Goal: Task Accomplishment & Management: Manage account settings

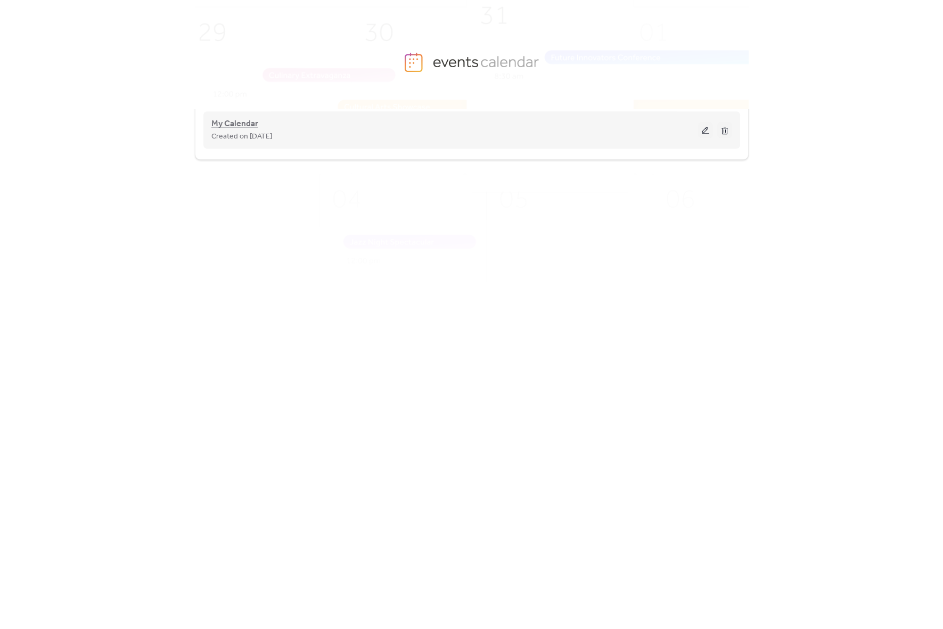
click at [240, 125] on span "My Calendar" at bounding box center [234, 124] width 47 height 13
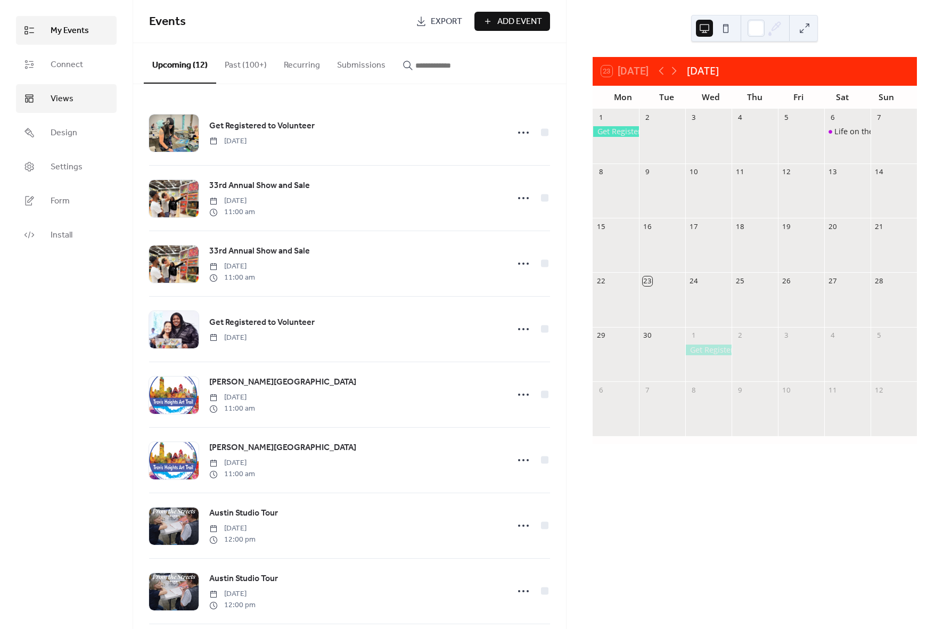
click at [62, 105] on span "Views" at bounding box center [62, 99] width 23 height 13
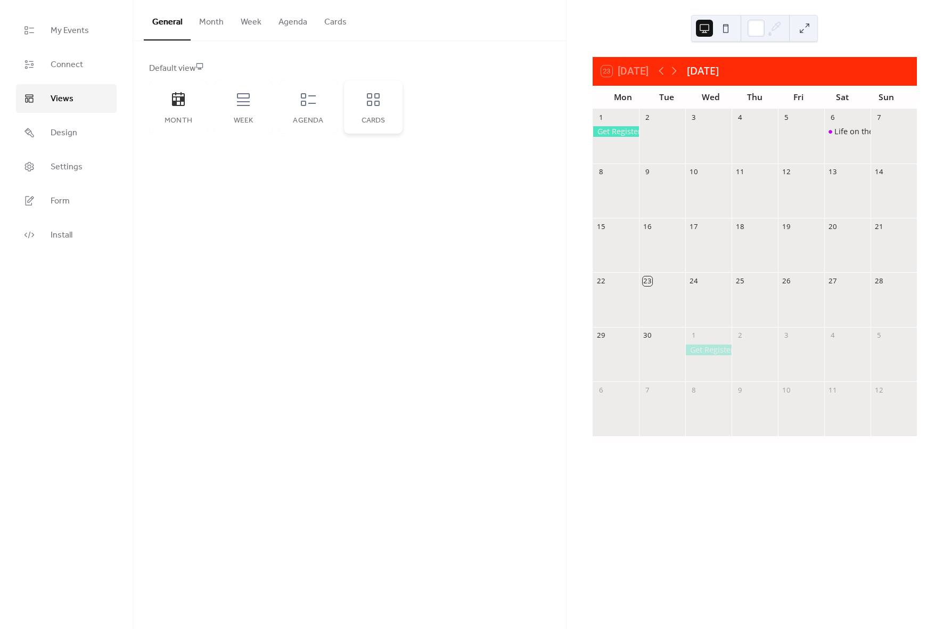
click at [384, 105] on div "Cards" at bounding box center [373, 106] width 59 height 53
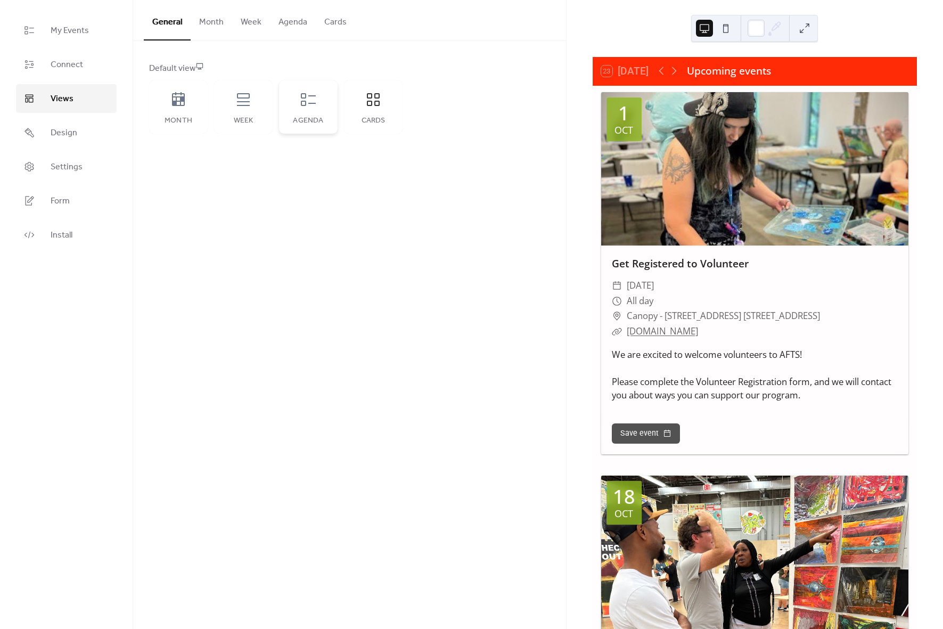
click at [315, 107] on icon at bounding box center [308, 99] width 17 height 17
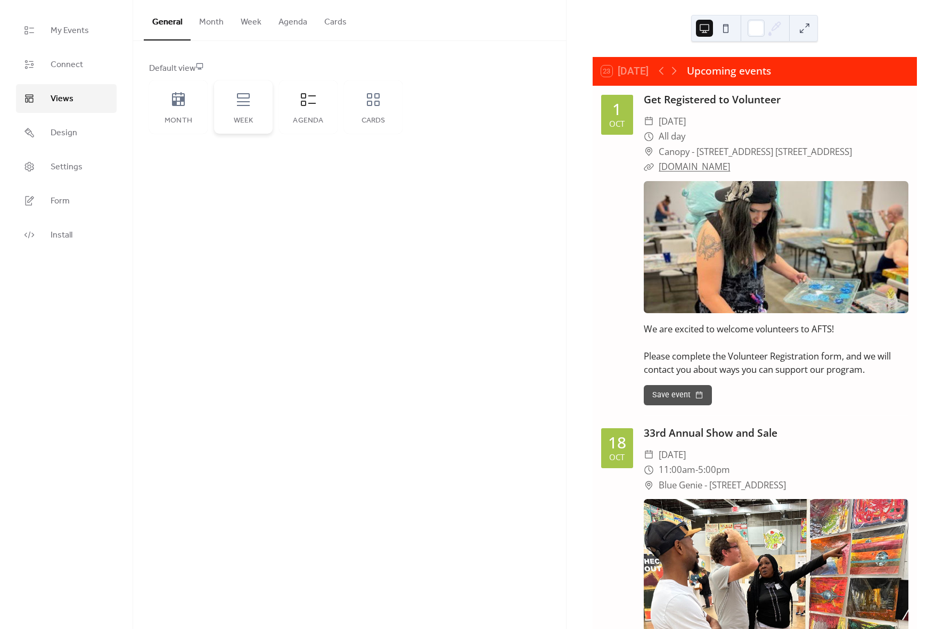
click at [249, 112] on div "Week" at bounding box center [243, 106] width 59 height 53
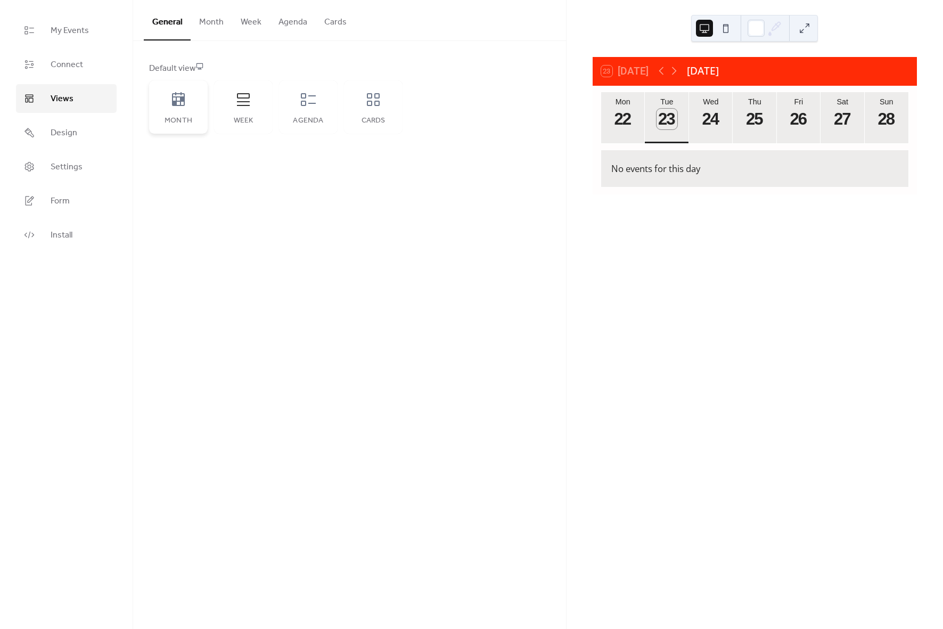
click at [179, 110] on div "Month" at bounding box center [178, 106] width 59 height 53
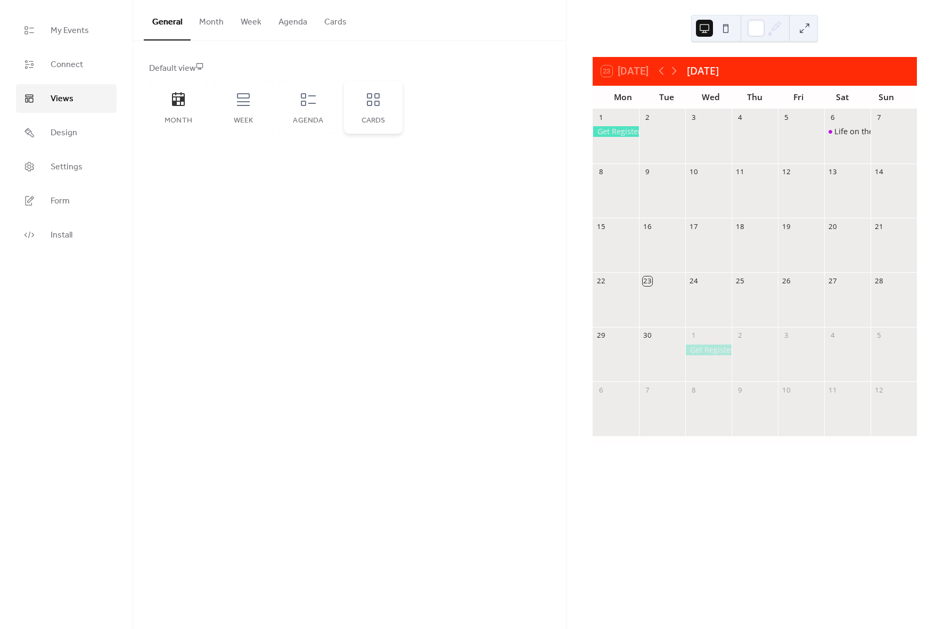
click at [372, 105] on icon at bounding box center [373, 99] width 17 height 17
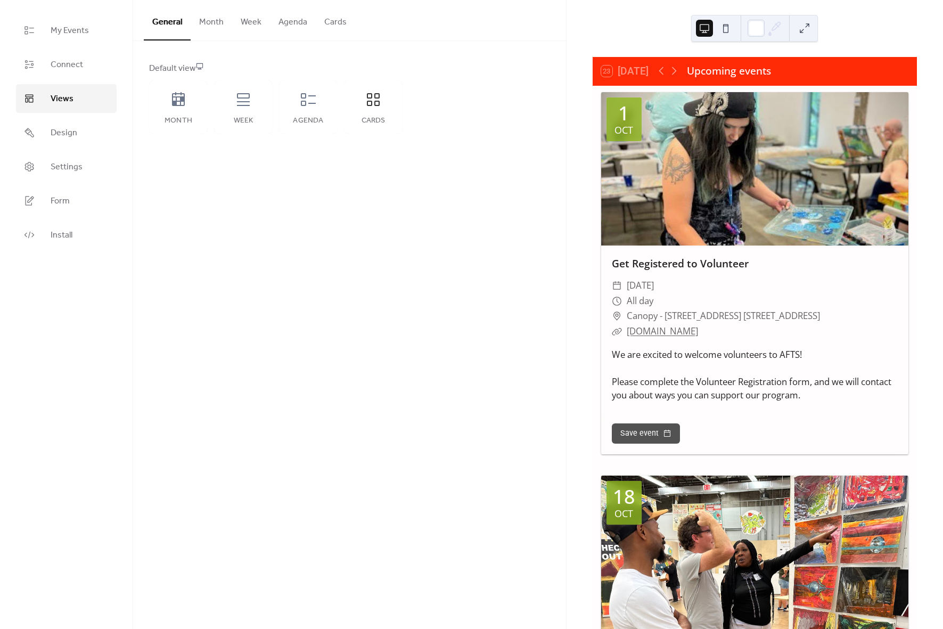
click at [211, 21] on button "Month" at bounding box center [212, 19] width 42 height 39
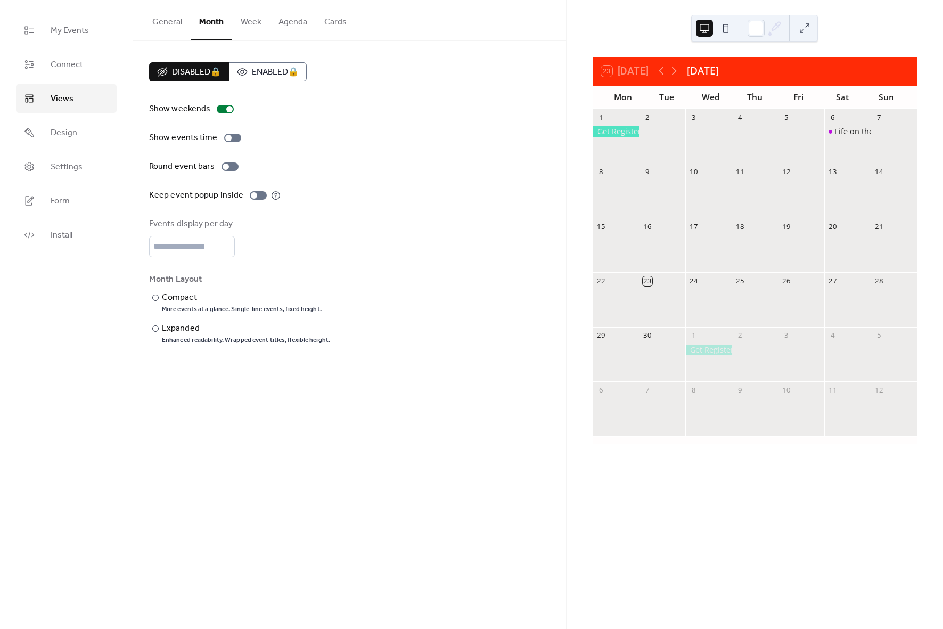
click at [171, 20] on button "General" at bounding box center [167, 19] width 47 height 39
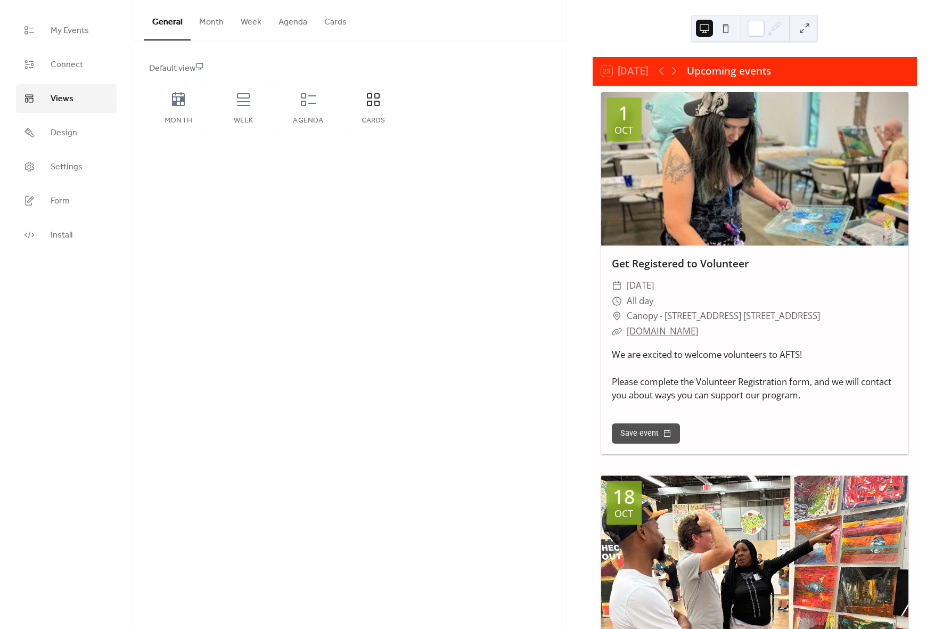
click at [213, 26] on button "Month" at bounding box center [212, 19] width 42 height 39
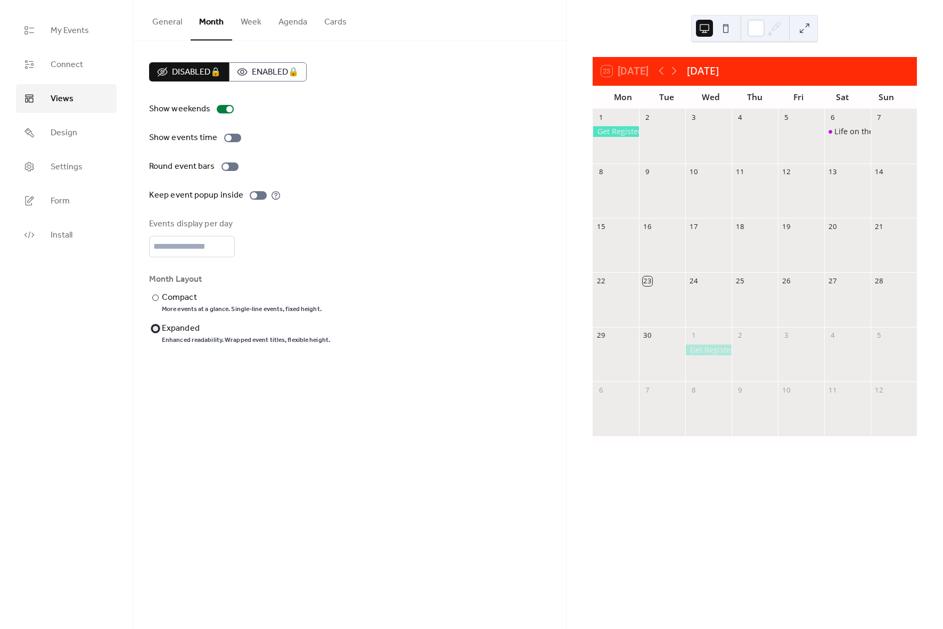
click at [156, 329] on div at bounding box center [155, 328] width 6 height 6
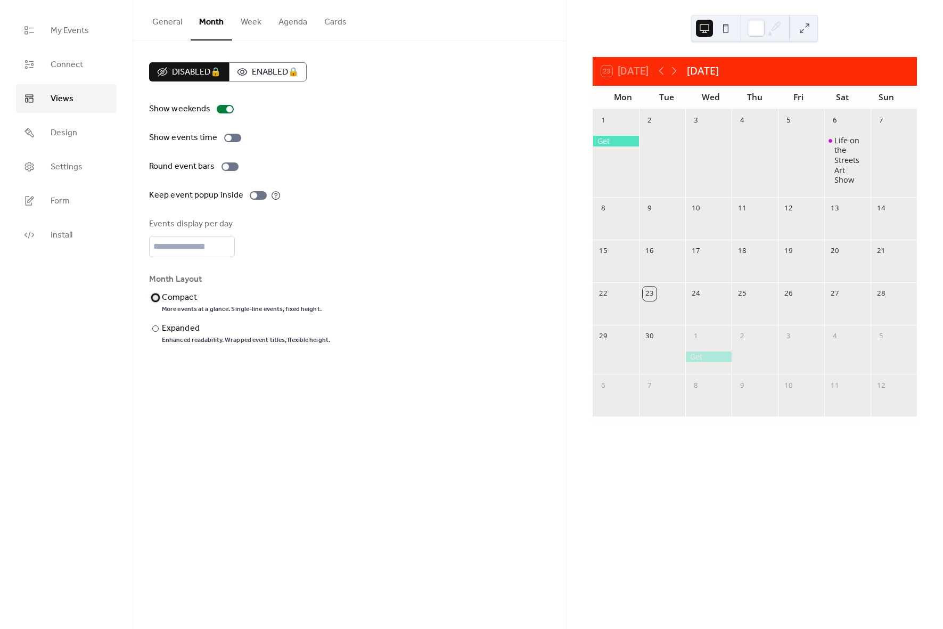
click at [156, 297] on div at bounding box center [155, 298] width 6 height 6
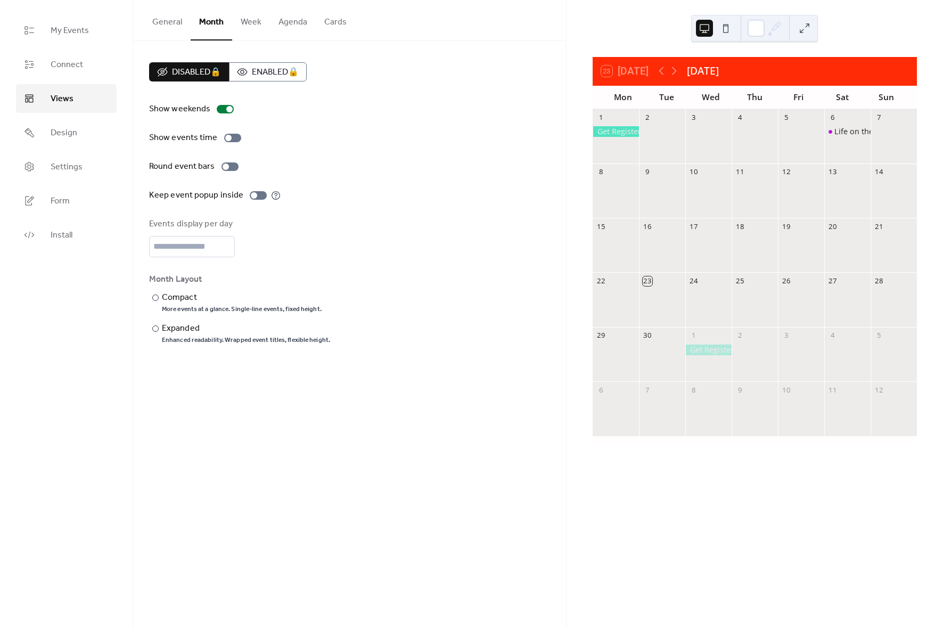
click at [329, 20] on button "Cards" at bounding box center [335, 19] width 39 height 39
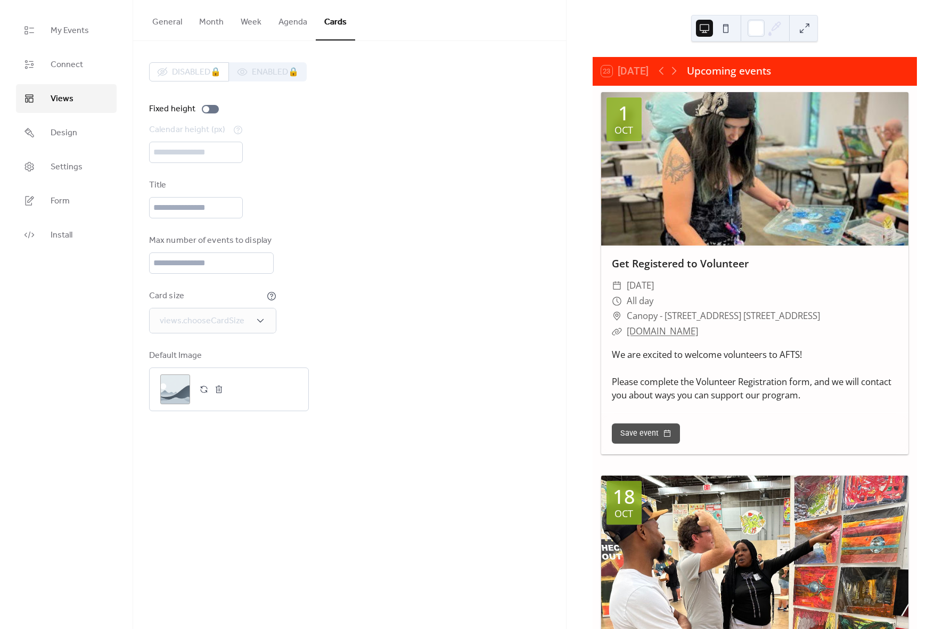
click at [169, 19] on button "General" at bounding box center [167, 19] width 47 height 39
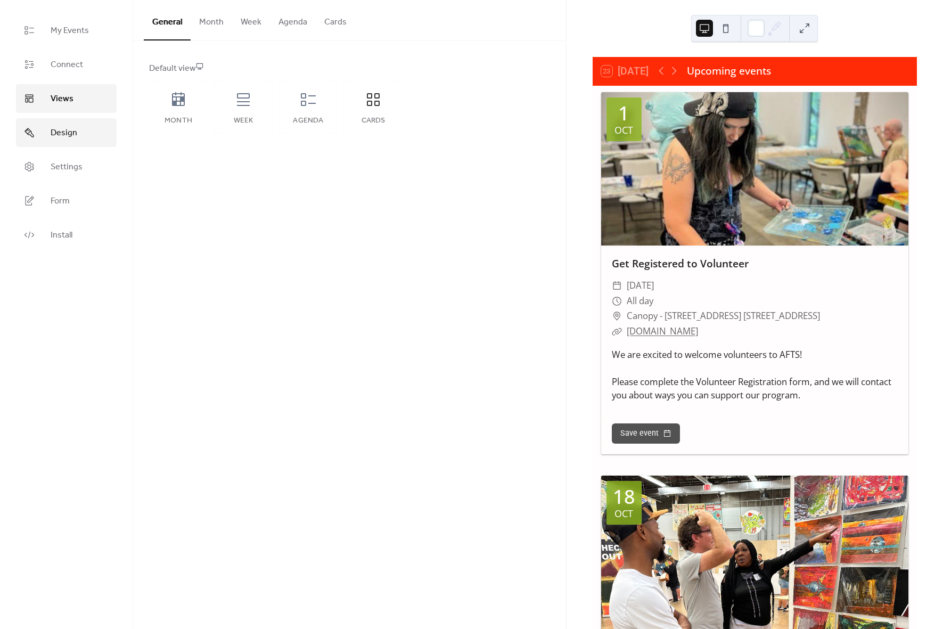
click at [65, 140] on span "Design" at bounding box center [64, 133] width 27 height 13
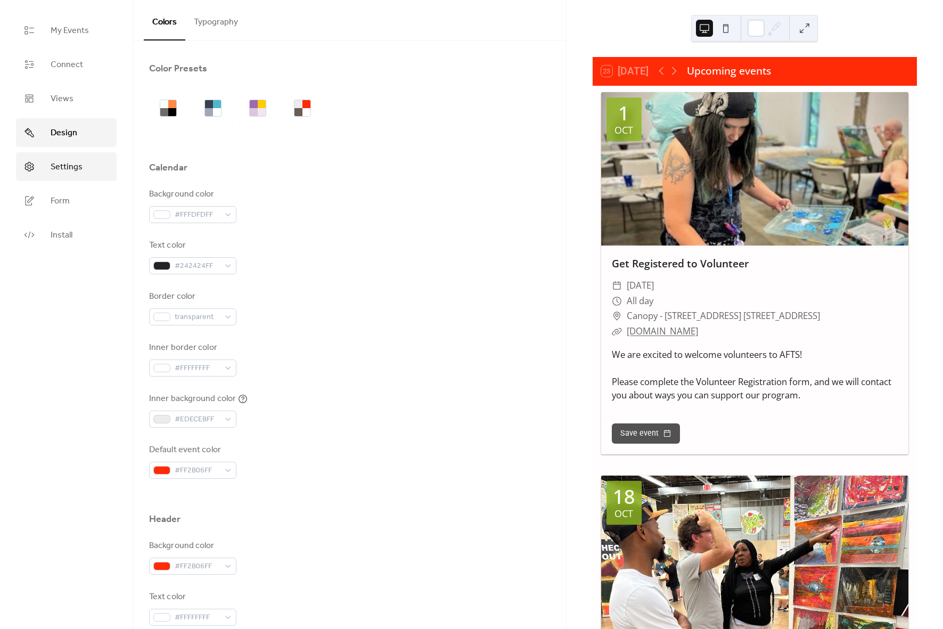
click at [62, 163] on span "Settings" at bounding box center [67, 167] width 32 height 13
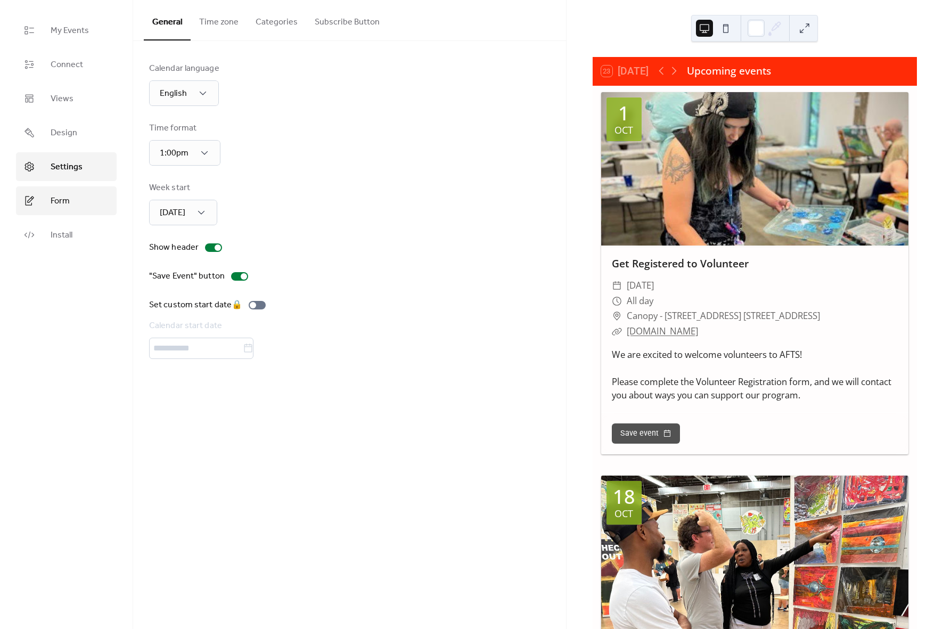
click at [61, 199] on span "Form" at bounding box center [60, 201] width 19 height 13
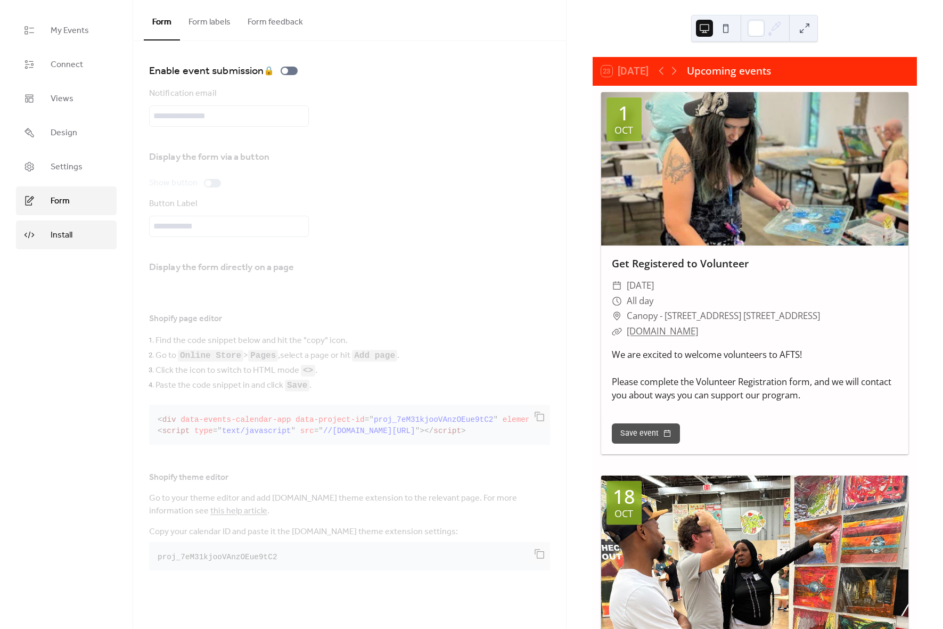
click at [61, 237] on span "Install" at bounding box center [62, 235] width 22 height 13
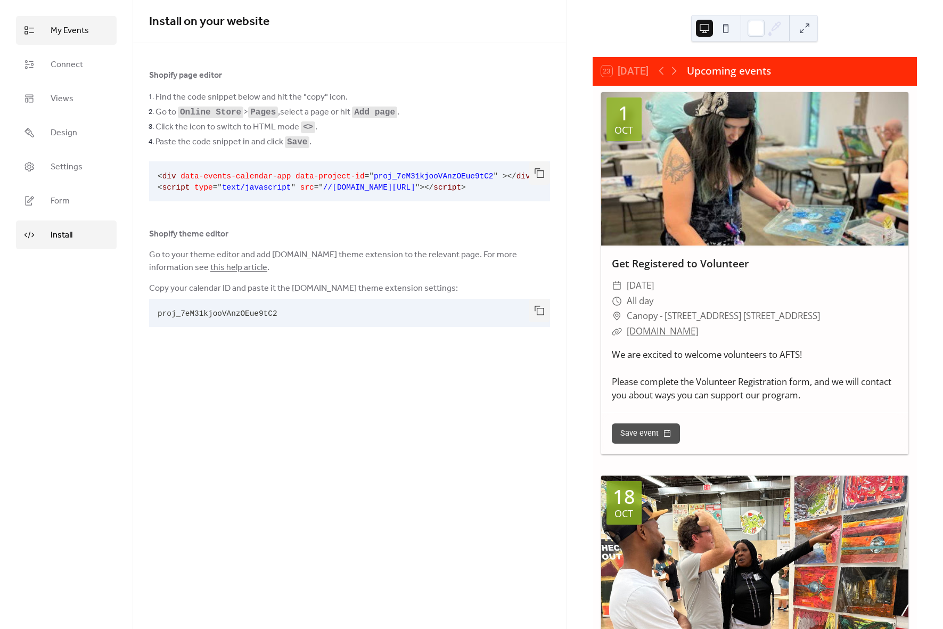
click at [64, 29] on span "My Events" at bounding box center [70, 31] width 38 height 13
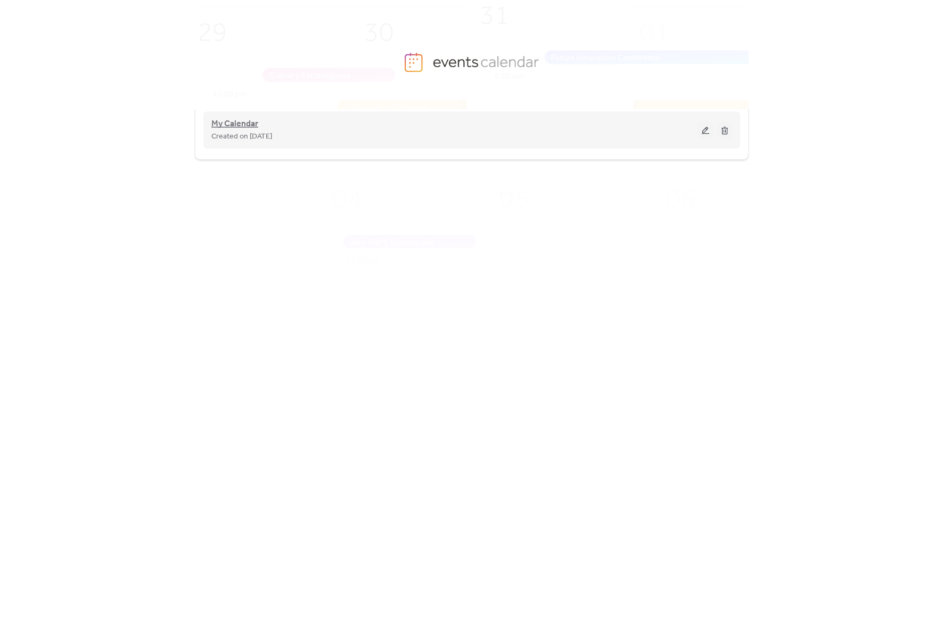
click at [229, 121] on span "My Calendar" at bounding box center [234, 124] width 47 height 13
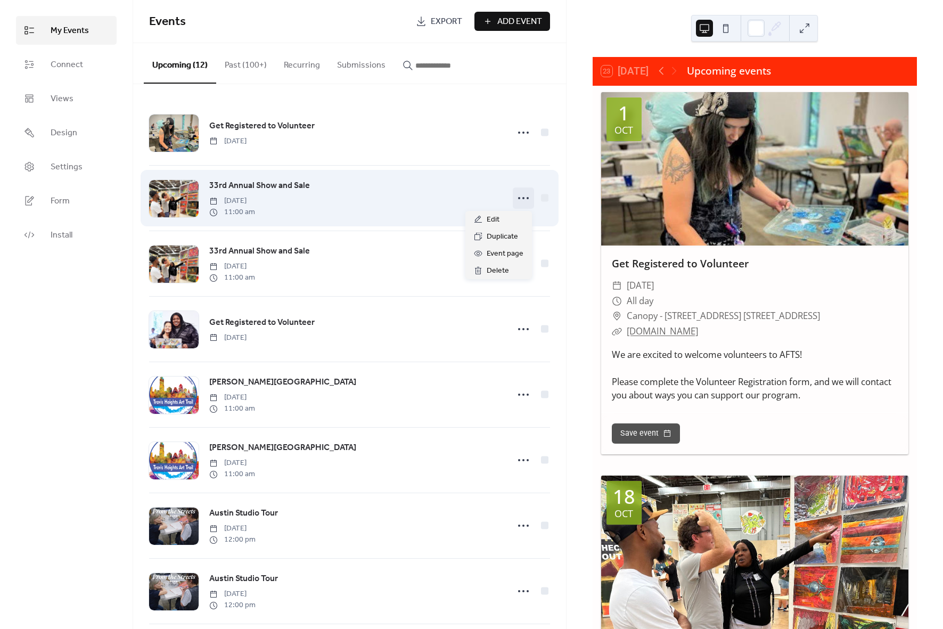
click at [521, 198] on icon at bounding box center [523, 198] width 17 height 17
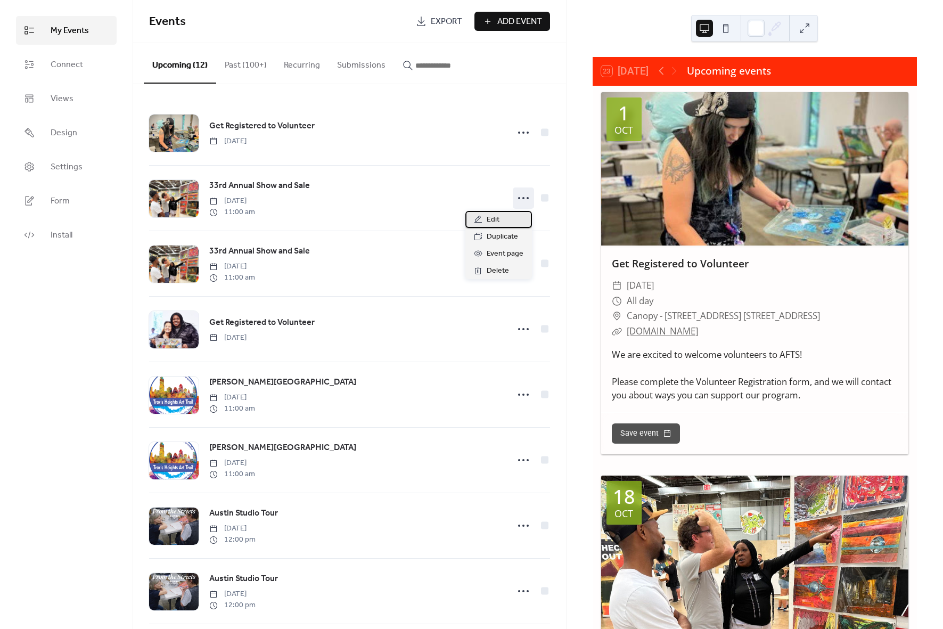
click at [493, 220] on span "Edit" at bounding box center [493, 220] width 13 height 13
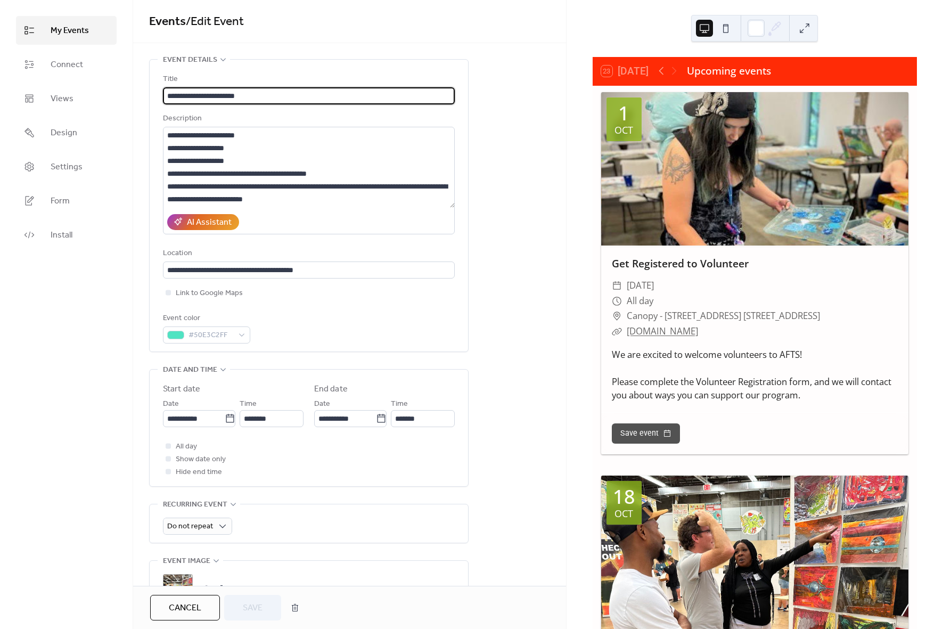
click at [226, 93] on input "**********" at bounding box center [309, 95] width 292 height 17
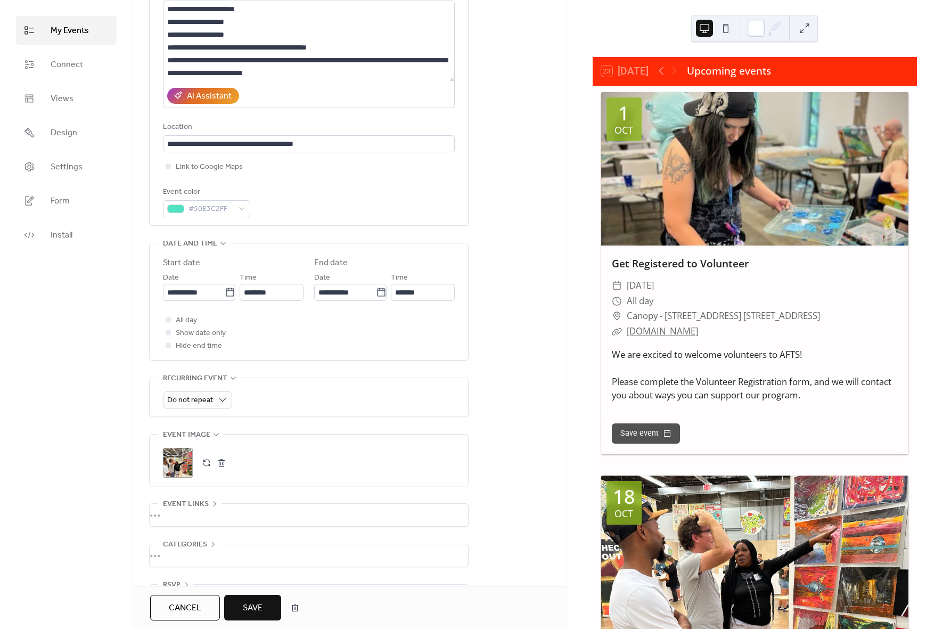
scroll to position [161, 0]
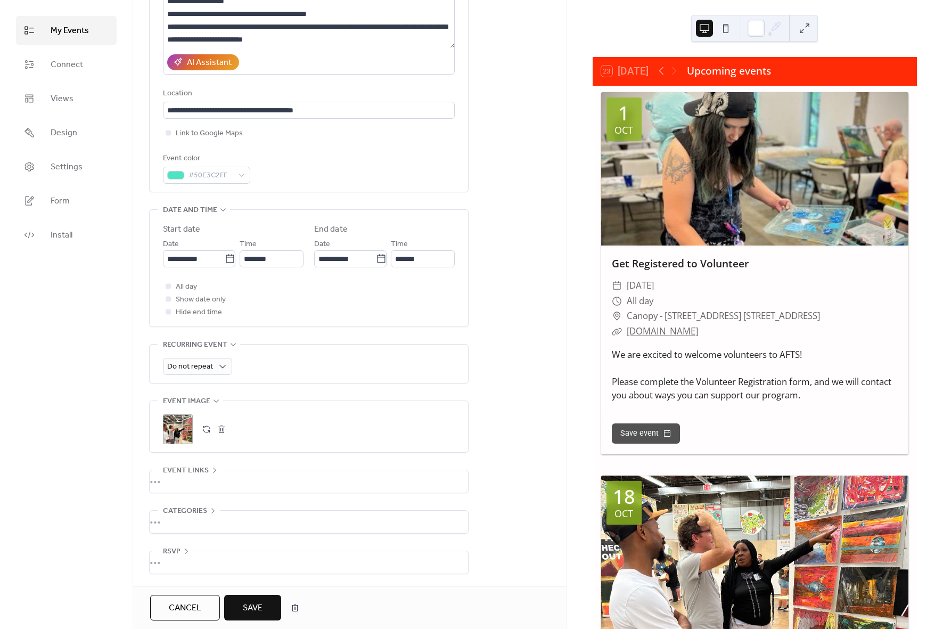
type input "**********"
click at [209, 470] on div "•••" at bounding box center [309, 481] width 319 height 22
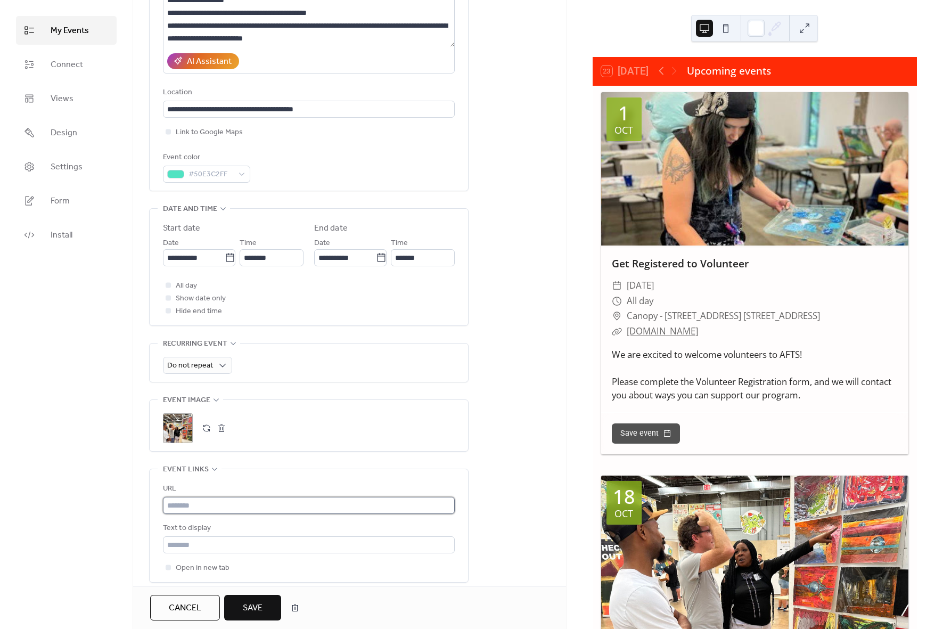
click at [216, 499] on input "text" at bounding box center [309, 505] width 292 height 17
paste input "**********"
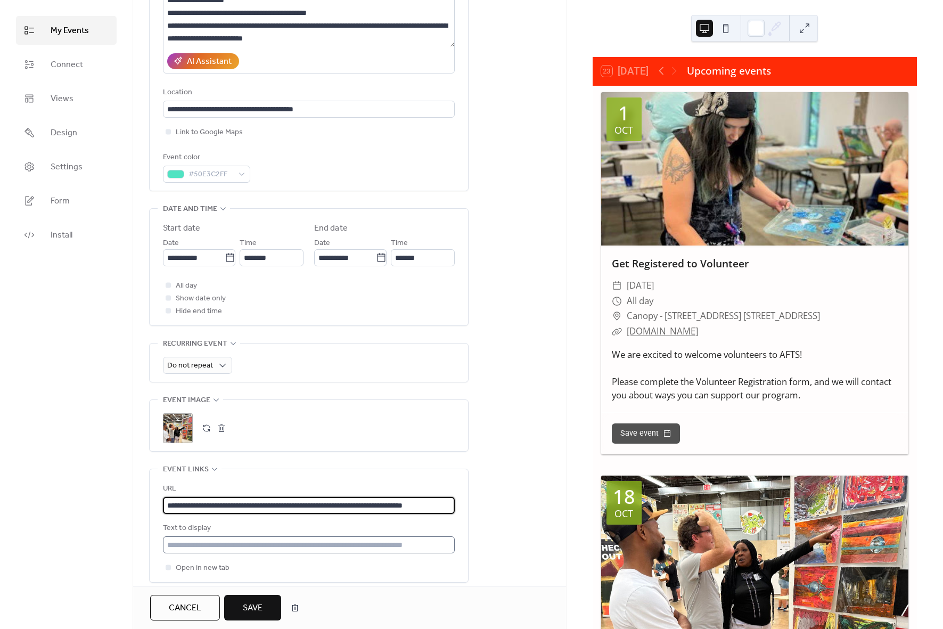
type input "**********"
click at [197, 545] on input "text" at bounding box center [309, 544] width 292 height 17
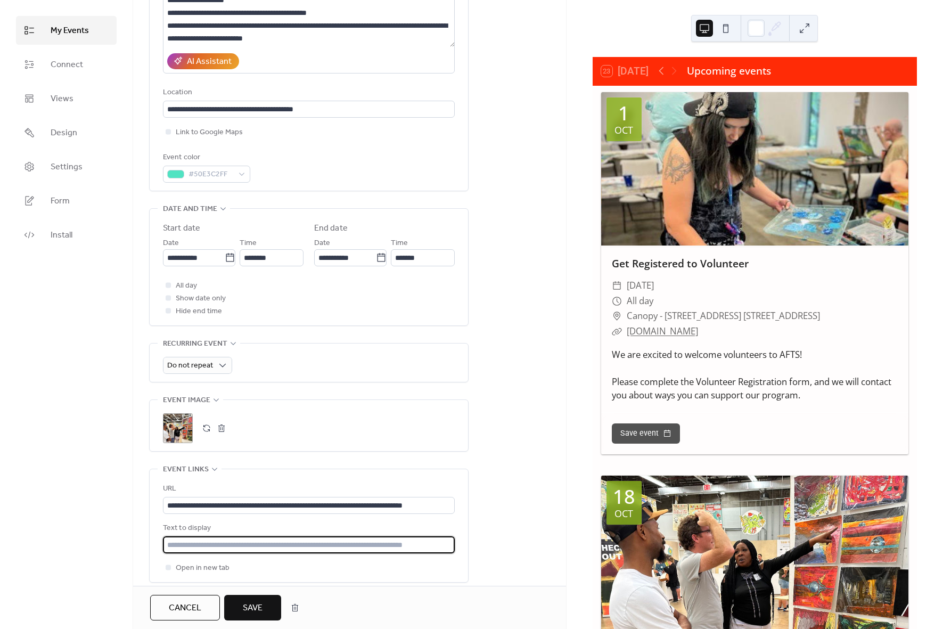
click at [197, 545] on input "text" at bounding box center [309, 544] width 292 height 17
type input "*"
type input "**********"
click at [168, 568] on icon at bounding box center [168, 567] width 3 height 3
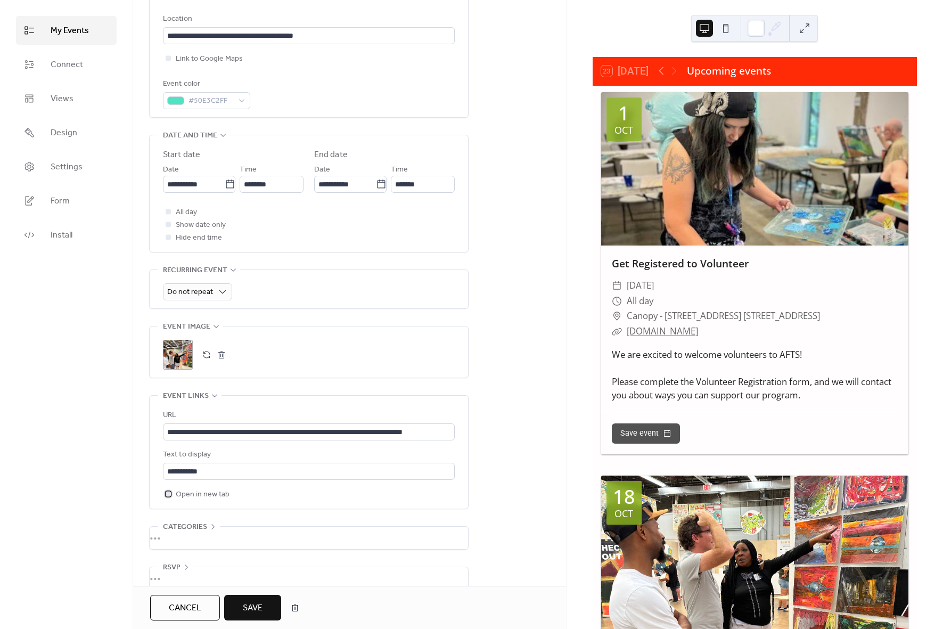
scroll to position [251, 0]
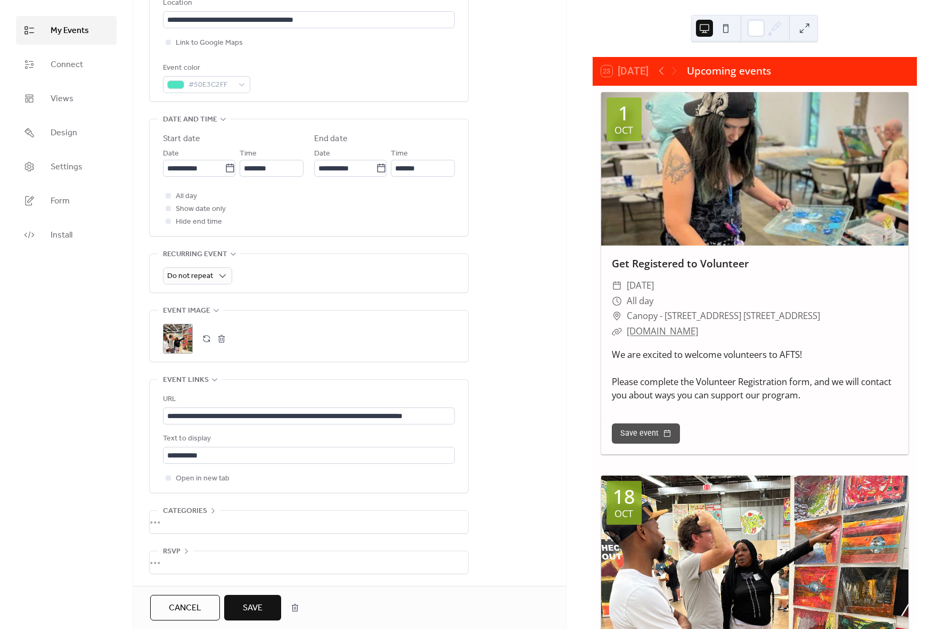
click at [215, 512] on div "•••" at bounding box center [309, 522] width 319 height 22
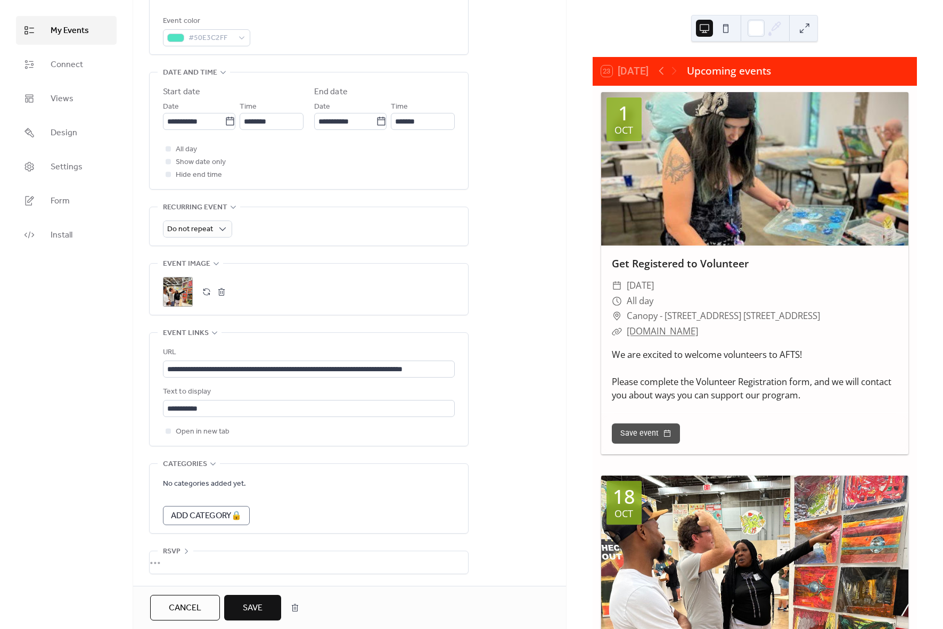
click at [184, 552] on div "•••" at bounding box center [309, 562] width 319 height 22
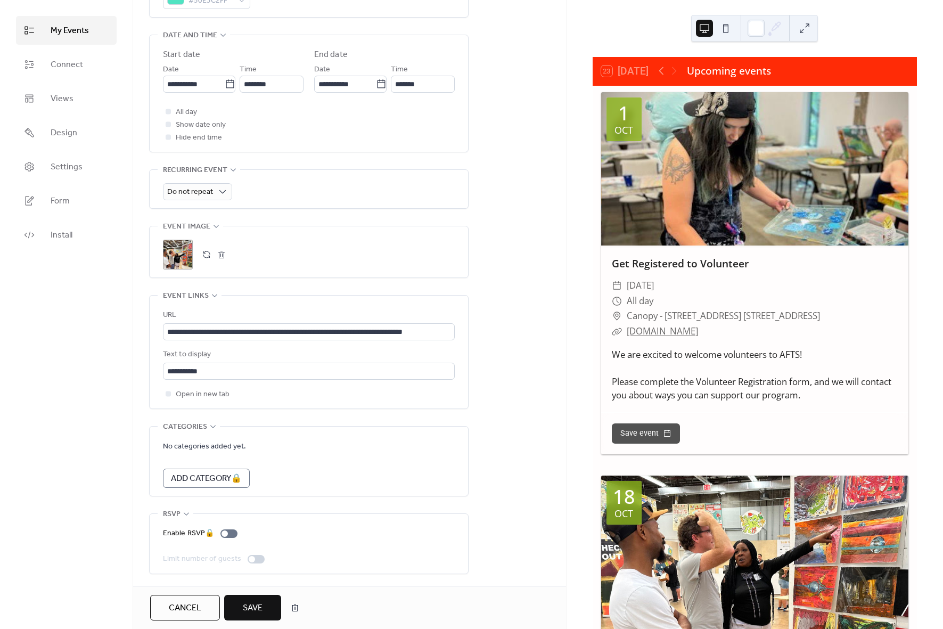
click at [256, 610] on span "Save" at bounding box center [253, 608] width 20 height 13
